Goal: Check status

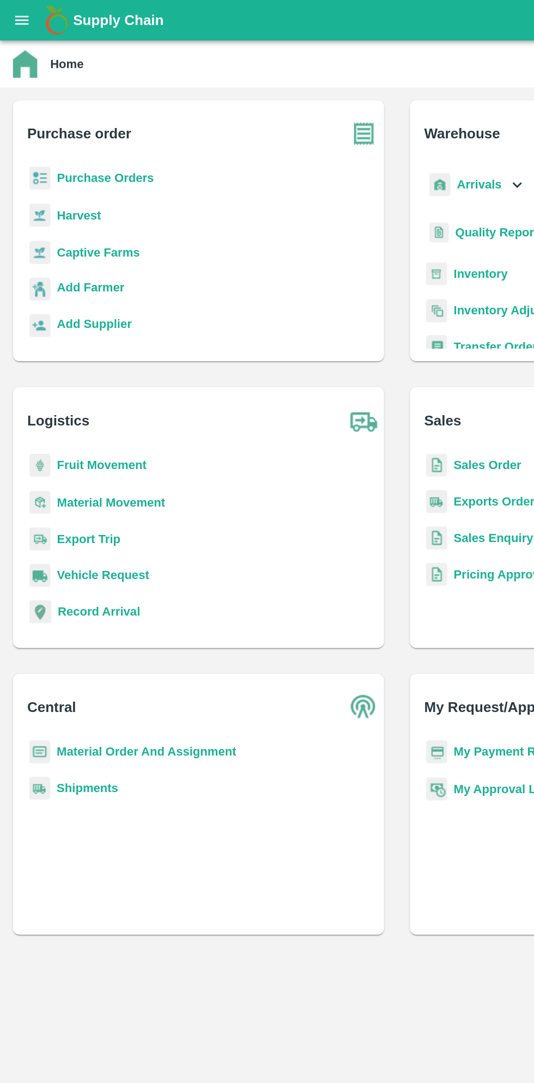
click at [26, 21] on div "Supply Chain" at bounding box center [267, 13] width 534 height 27
click at [16, 11] on icon "open drawer" at bounding box center [14, 13] width 9 height 6
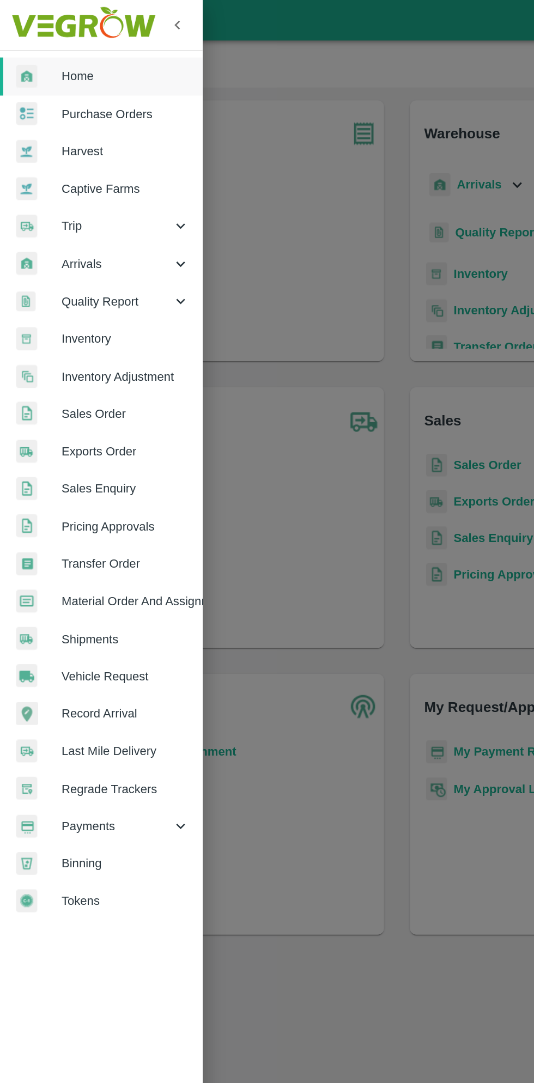
click at [72, 554] on span "Payments" at bounding box center [78, 556] width 74 height 12
click at [97, 579] on span "My Payment Requests" at bounding box center [88, 581] width 77 height 12
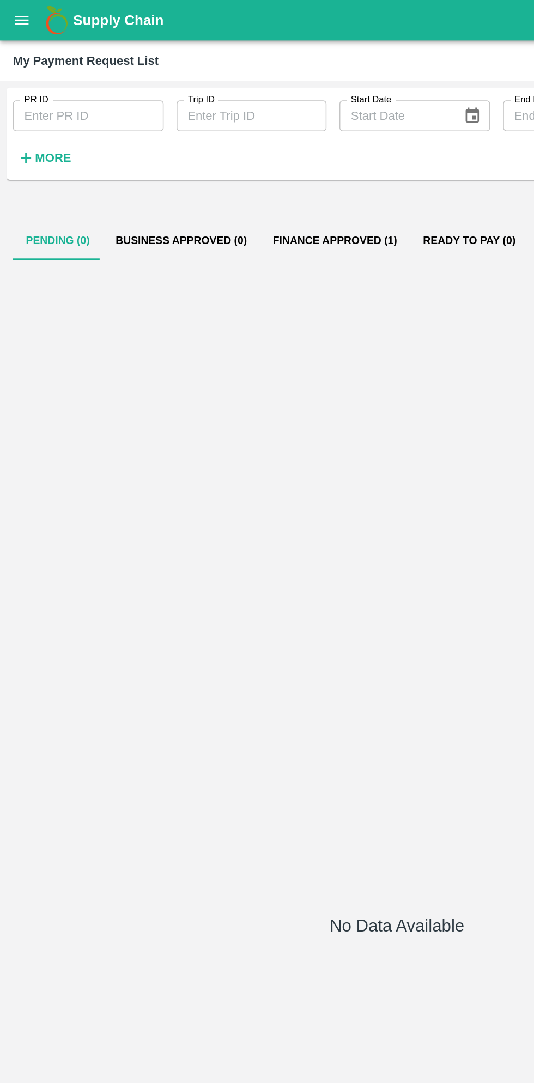
click at [218, 161] on button "Finance Approved (1)" at bounding box center [225, 162] width 101 height 26
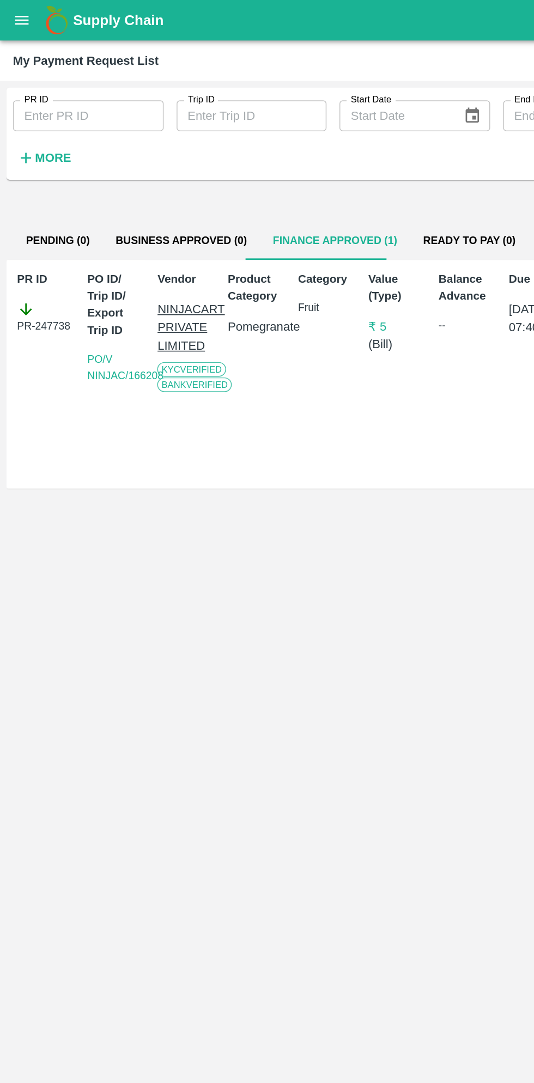
scroll to position [0, 8]
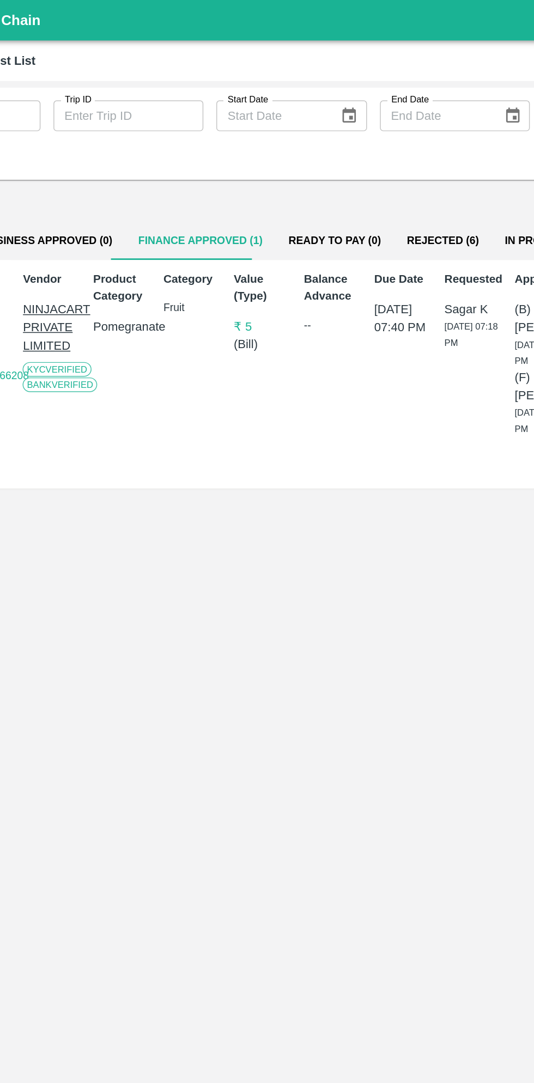
click at [301, 163] on button "Ready To Pay (0)" at bounding box center [308, 162] width 80 height 26
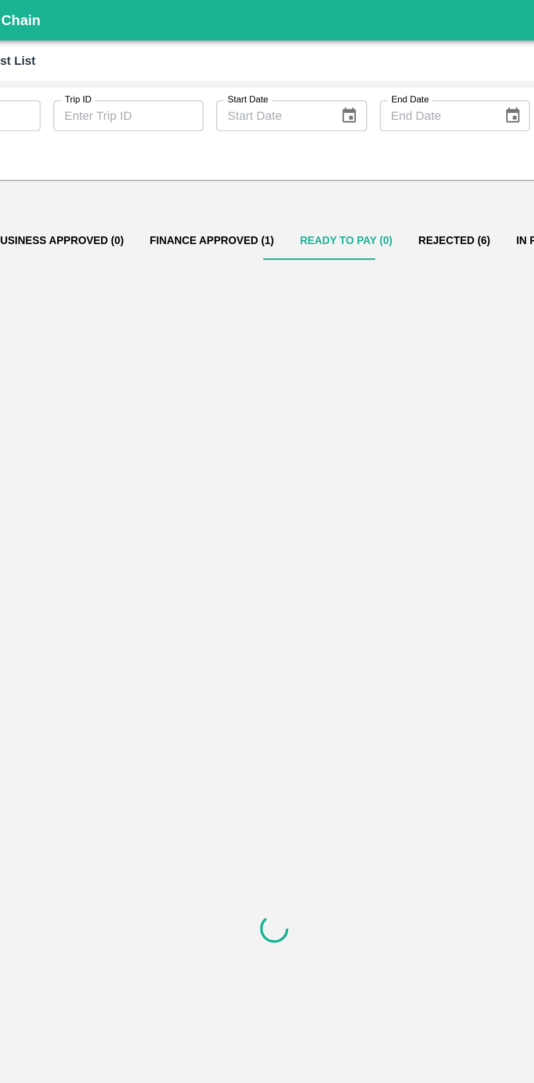
scroll to position [0, 0]
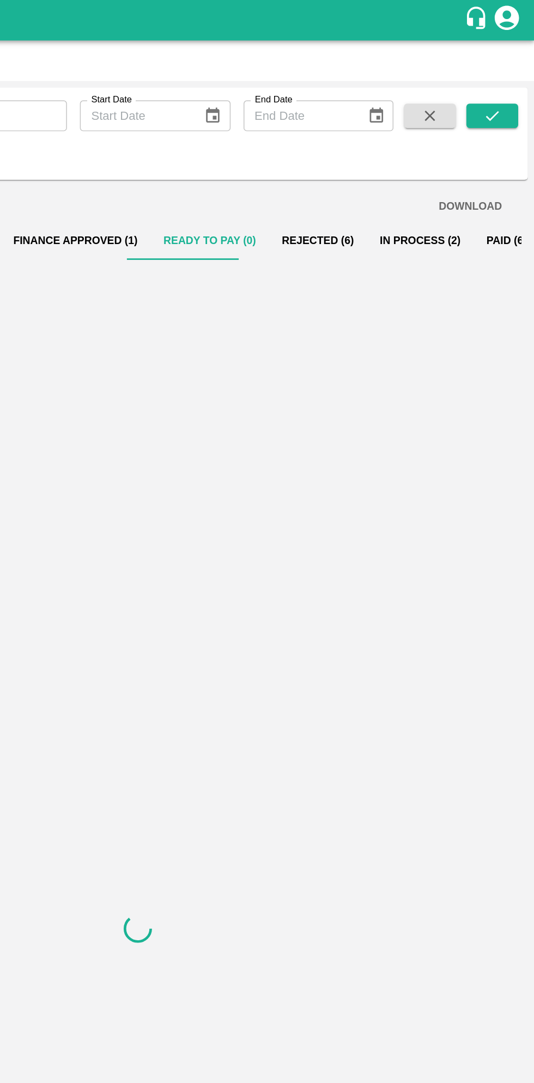
click at [422, 163] on button "In Process (2)" at bounding box center [457, 162] width 72 height 26
